Goal: Task Accomplishment & Management: Use online tool/utility

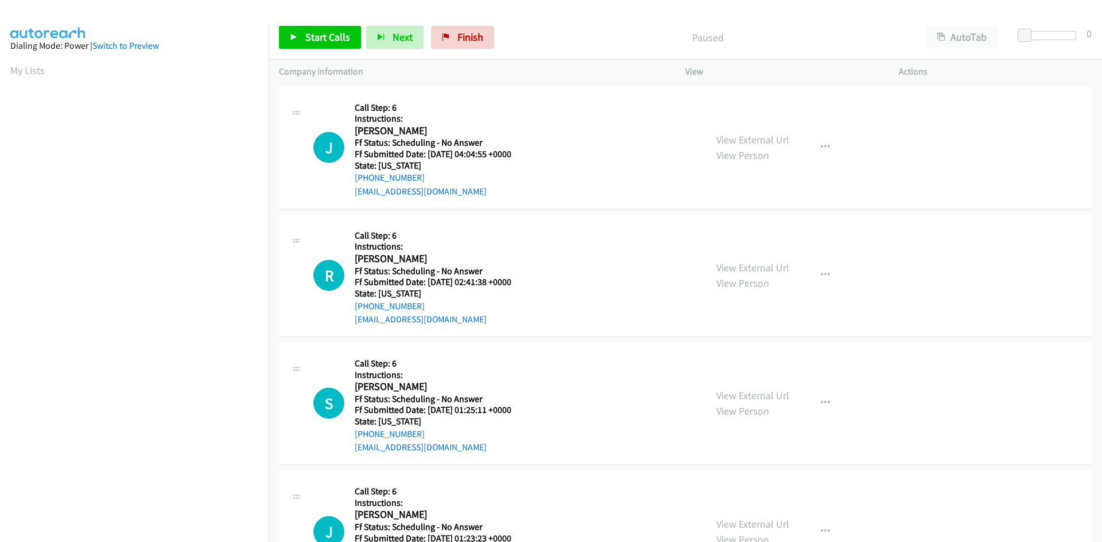
scroll to position [102, 0]
click at [316, 43] on span "Start Calls" at bounding box center [327, 36] width 45 height 13
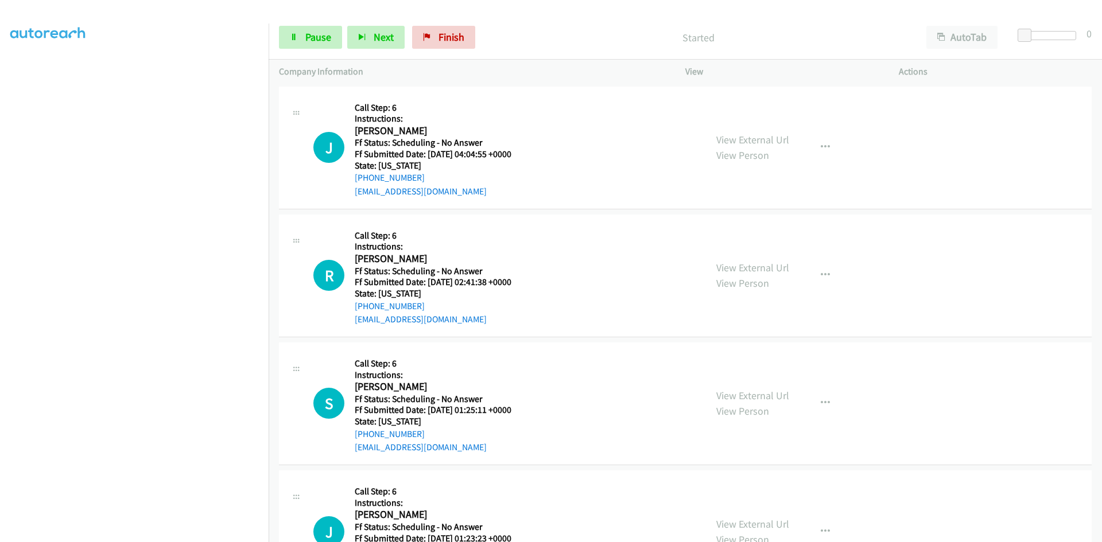
scroll to position [0, 0]
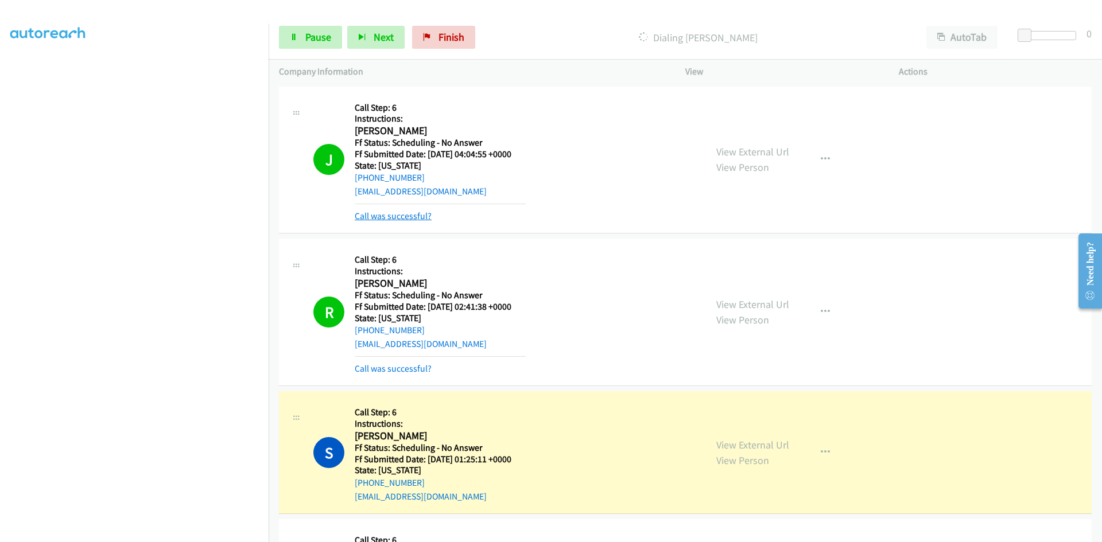
click at [375, 218] on link "Call was successful?" at bounding box center [393, 216] width 77 height 11
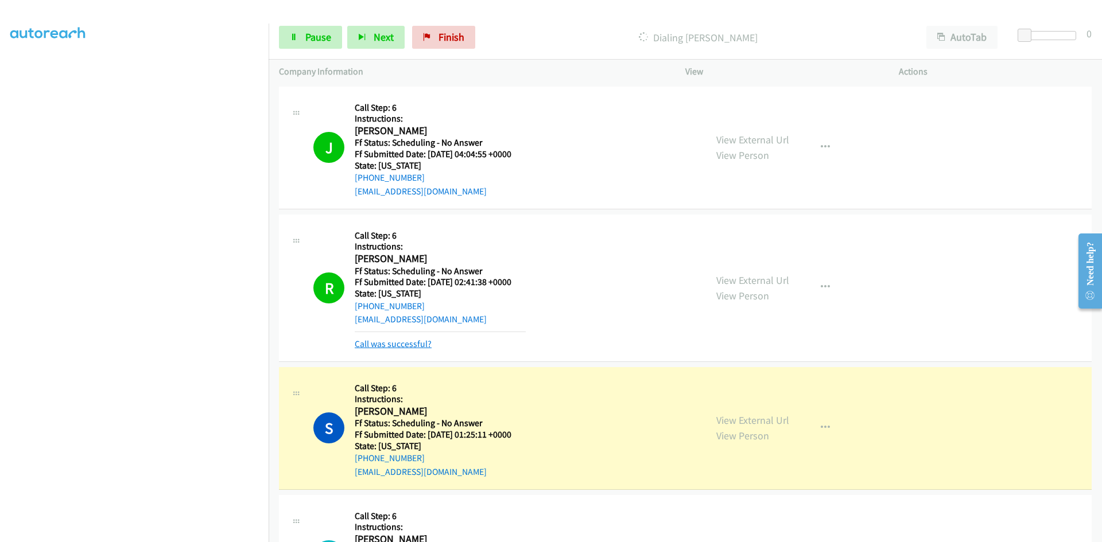
click at [382, 340] on link "Call was successful?" at bounding box center [393, 344] width 77 height 11
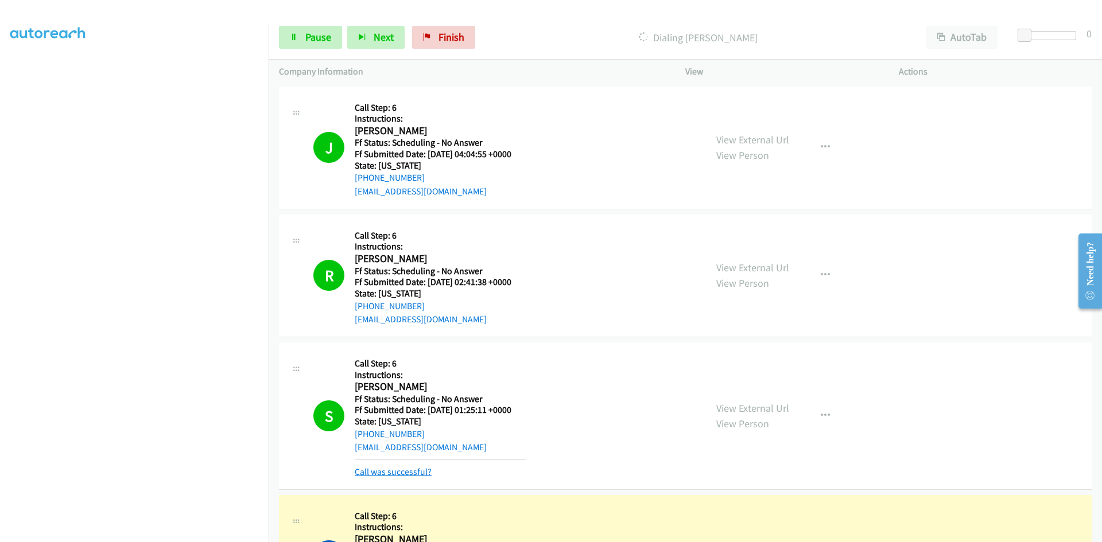
click at [403, 472] on link "Call was successful?" at bounding box center [393, 472] width 77 height 11
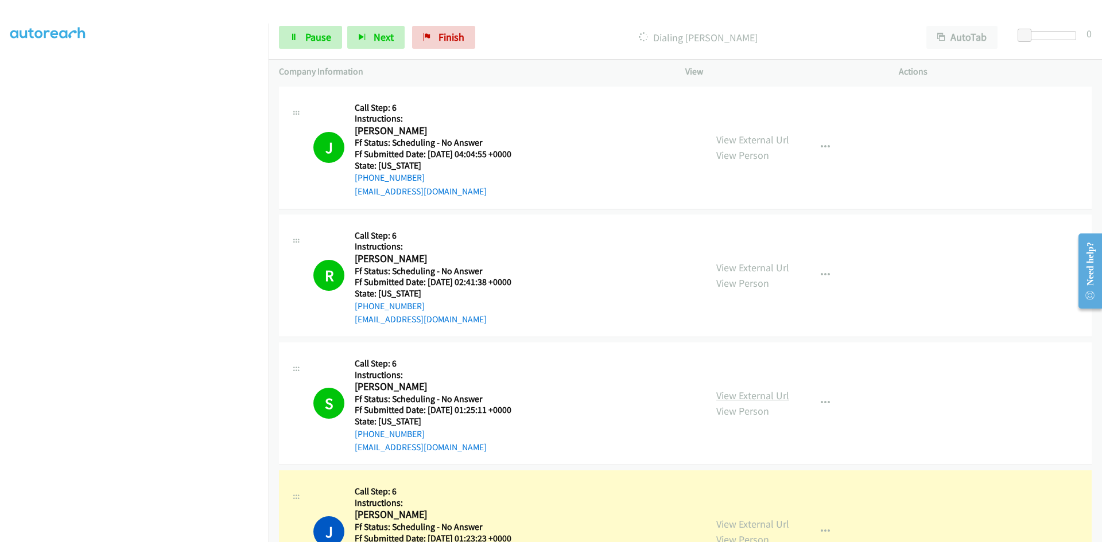
click at [782, 399] on link "View External Url" at bounding box center [752, 395] width 73 height 13
click at [774, 269] on link "View External Url" at bounding box center [752, 267] width 73 height 13
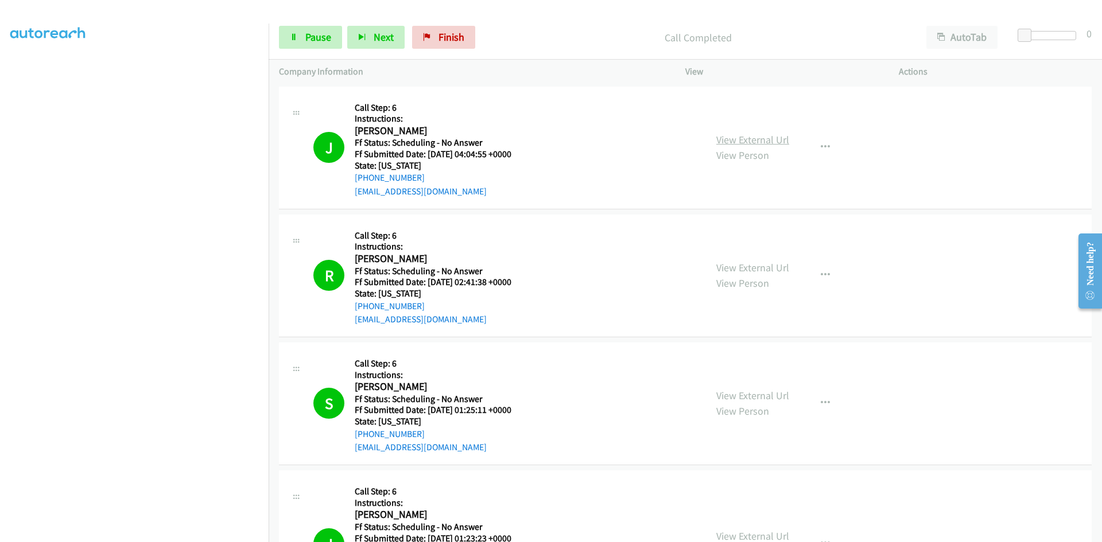
click at [767, 138] on link "View External Url" at bounding box center [752, 139] width 73 height 13
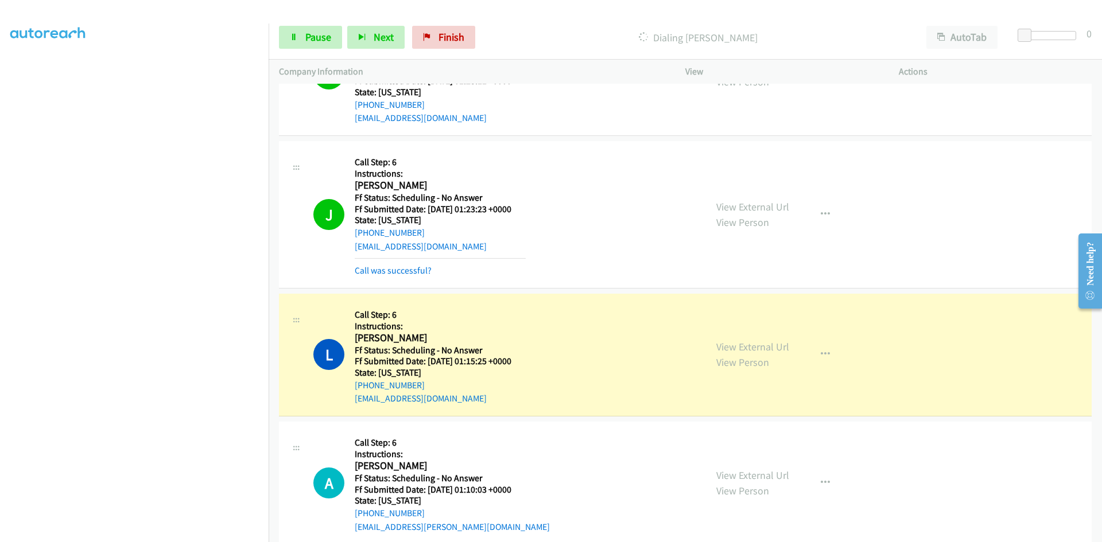
scroll to position [344, 0]
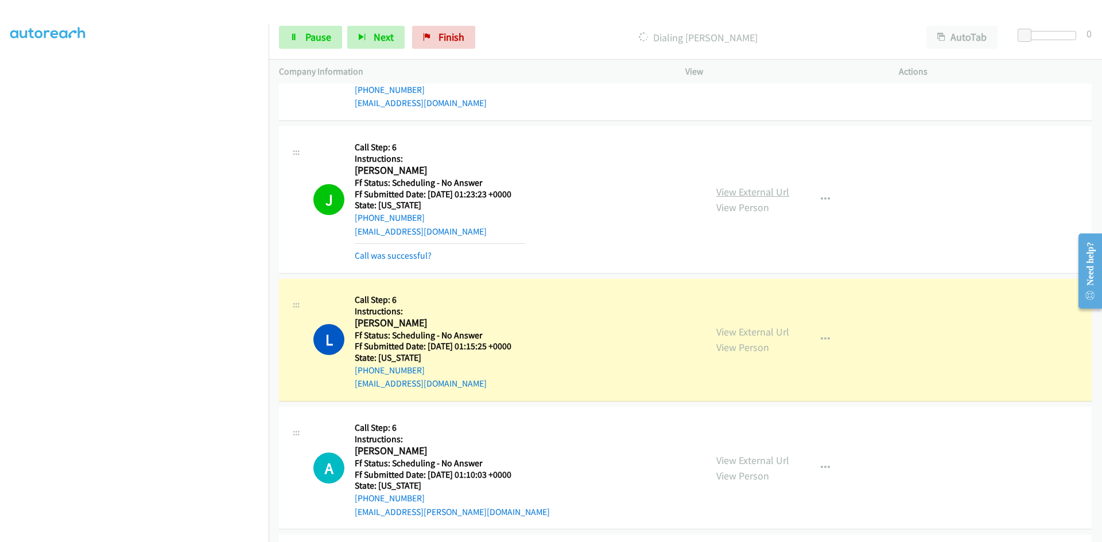
click at [741, 195] on link "View External Url" at bounding box center [752, 191] width 73 height 13
click at [739, 331] on link "View External Url" at bounding box center [752, 331] width 73 height 13
click at [309, 37] on span "Pause" at bounding box center [318, 36] width 26 height 13
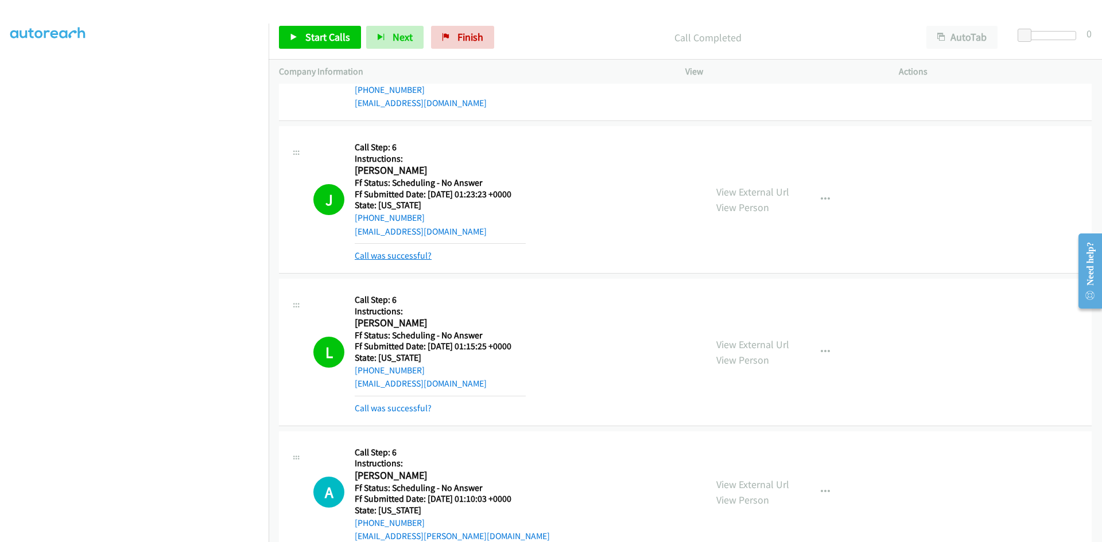
click at [393, 259] on link "Call was successful?" at bounding box center [393, 255] width 77 height 11
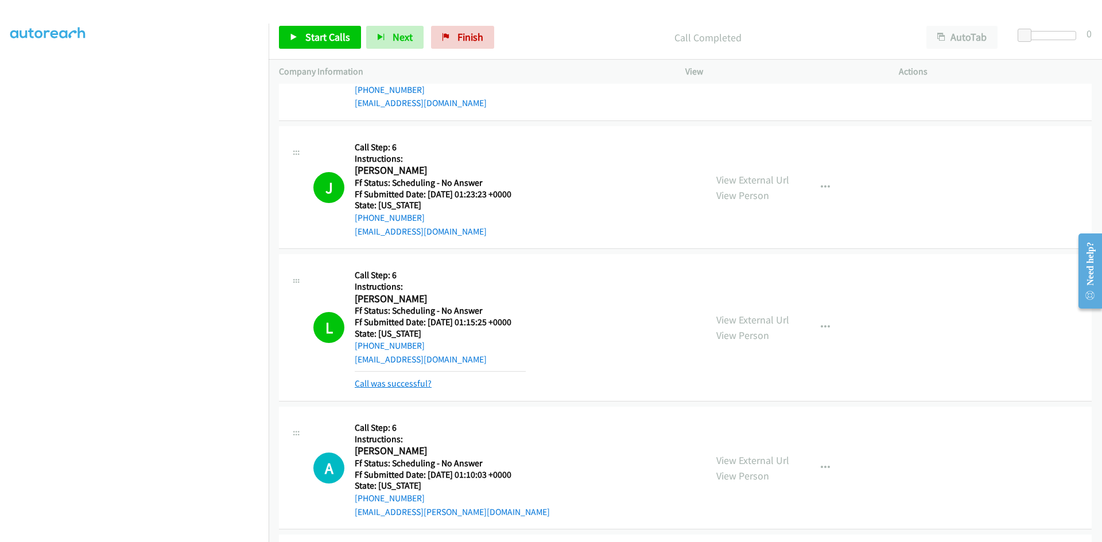
click at [377, 386] on link "Call was successful?" at bounding box center [393, 383] width 77 height 11
